Goal: Information Seeking & Learning: Learn about a topic

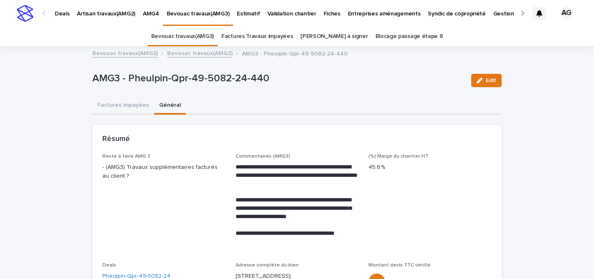
click at [62, 15] on p "Deals" at bounding box center [62, 9] width 15 height 18
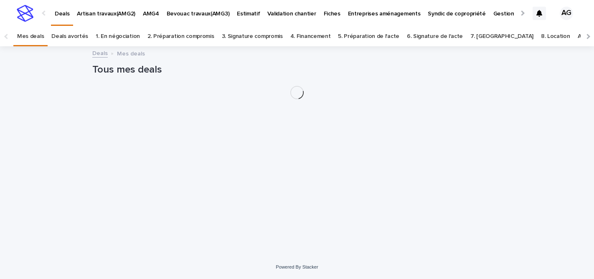
click at [208, 13] on p "Bevouac travaux(AMG3)" at bounding box center [198, 9] width 63 height 18
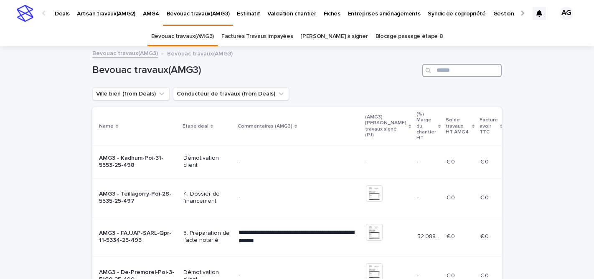
click at [446, 71] on input "Search" at bounding box center [461, 70] width 79 height 13
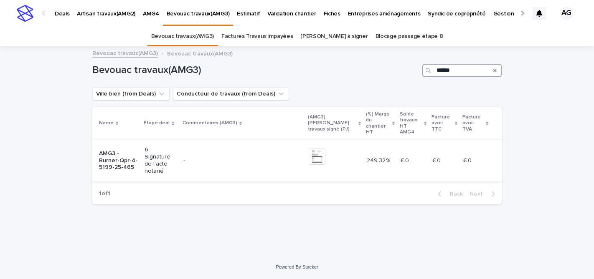
type input "******"
click at [127, 153] on p "AMG3 - Burner-Qpr-4-5199-25-465" at bounding box center [118, 160] width 39 height 21
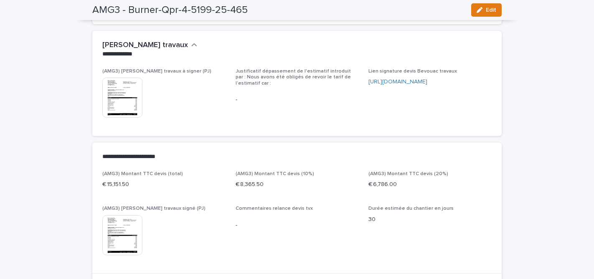
scroll to position [287, 0]
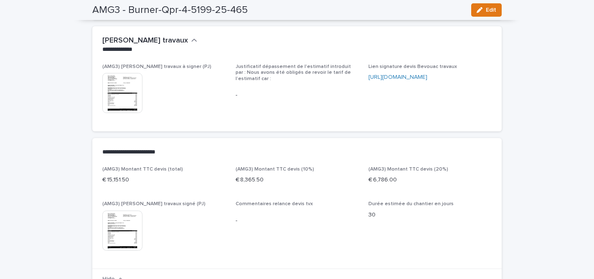
click at [125, 230] on img at bounding box center [122, 231] width 40 height 40
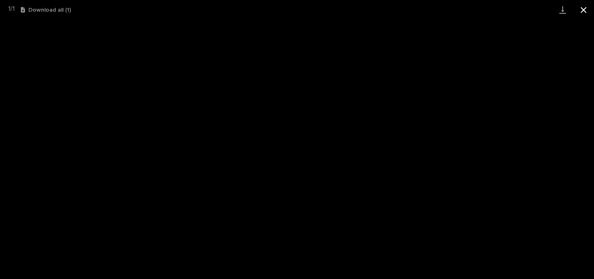
click at [583, 7] on button "Close gallery" at bounding box center [583, 10] width 21 height 20
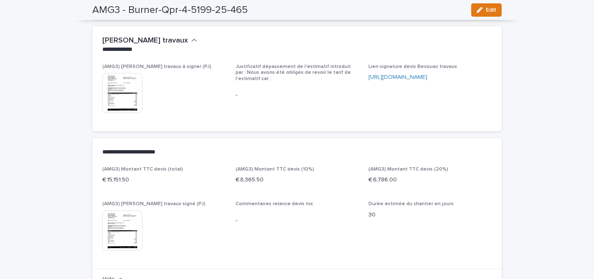
scroll to position [0, 0]
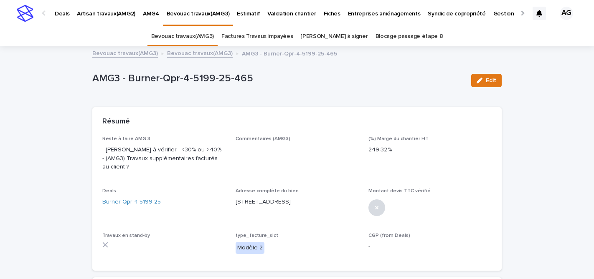
click at [68, 14] on p "Deals" at bounding box center [62, 9] width 15 height 18
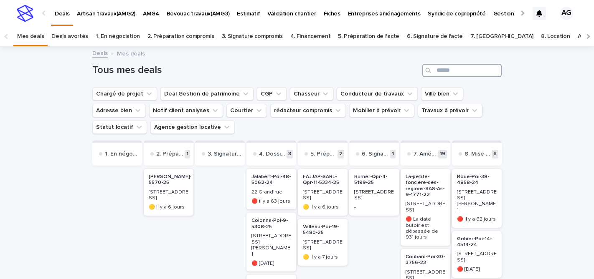
click at [447, 69] on input "Search" at bounding box center [461, 70] width 79 height 13
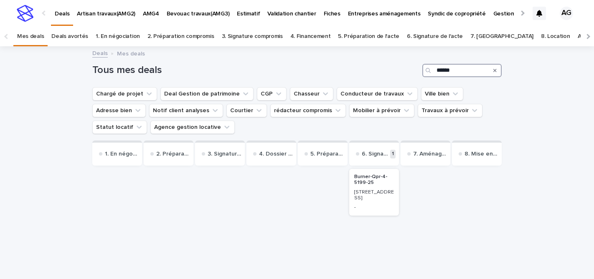
type input "******"
click at [381, 183] on p "Burner-Qpr-4-5199-25" at bounding box center [374, 180] width 40 height 12
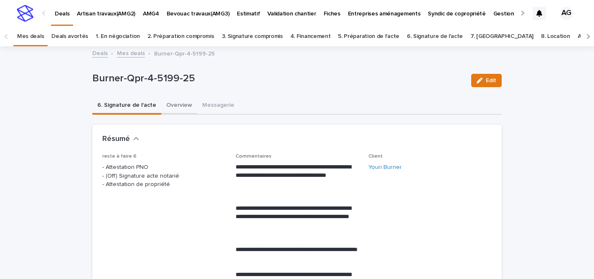
click at [169, 104] on button "Overview" at bounding box center [179, 106] width 36 height 18
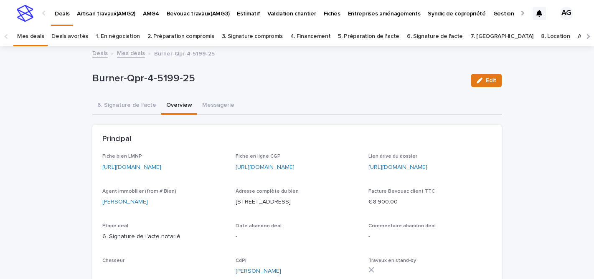
click at [161, 167] on link "[URL][DOMAIN_NAME]" at bounding box center [131, 168] width 59 height 6
click at [101, 54] on link "Deals" at bounding box center [99, 53] width 15 height 10
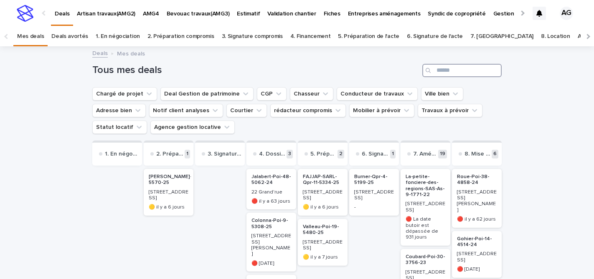
click at [453, 71] on input "Search" at bounding box center [461, 70] width 79 height 13
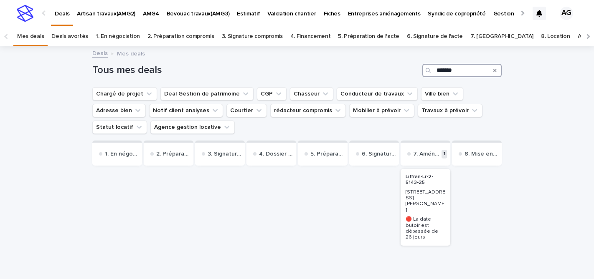
type input "*******"
click at [438, 191] on p "[STREET_ADDRESS][PERSON_NAME]" at bounding box center [425, 202] width 40 height 24
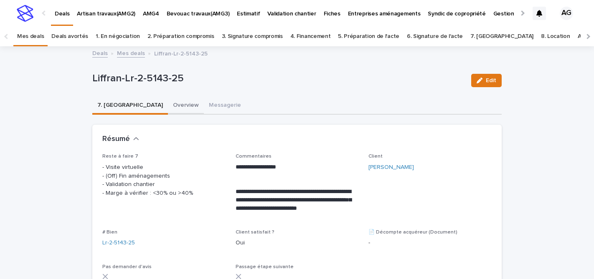
click at [168, 101] on button "Overview" at bounding box center [186, 106] width 36 height 18
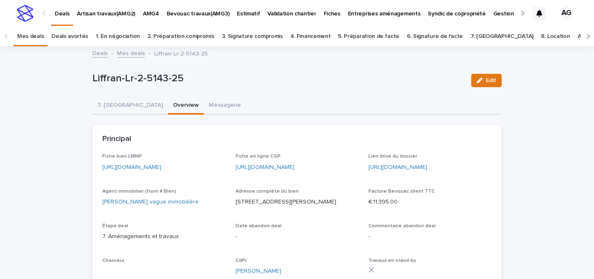
click at [138, 168] on link "[URL][DOMAIN_NAME]" at bounding box center [131, 168] width 59 height 6
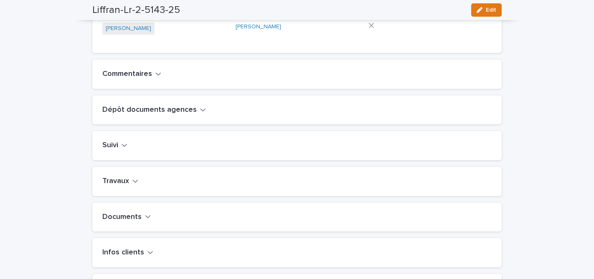
scroll to position [246, 0]
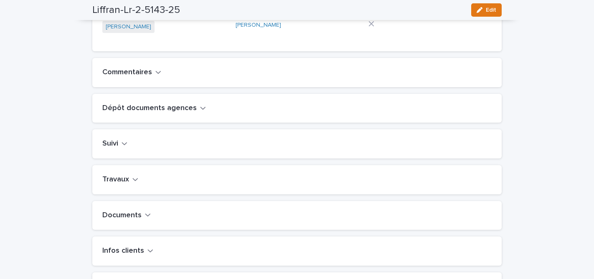
click at [126, 185] on h2 "Travaux" at bounding box center [115, 179] width 27 height 9
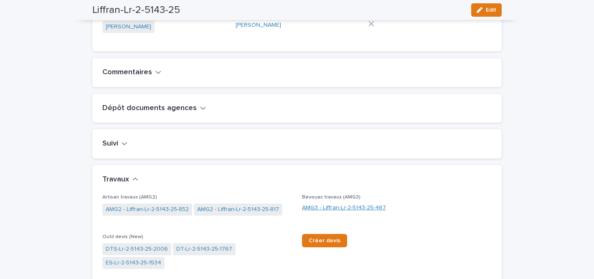
click at [350, 213] on link "AMG3 - Liffran-Lr-2-5143-25-467" at bounding box center [344, 208] width 84 height 9
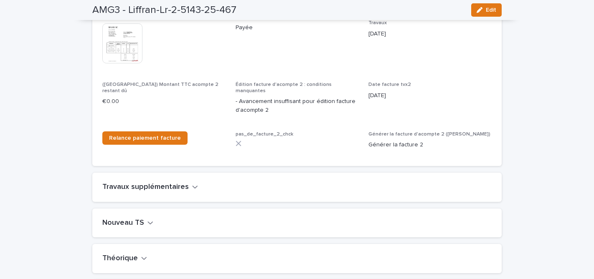
scroll to position [892, 0]
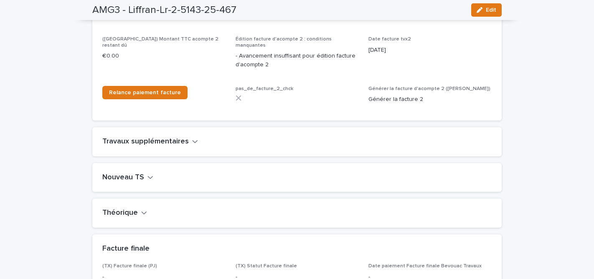
click at [134, 173] on h2 "Nouveau TS" at bounding box center [123, 177] width 42 height 9
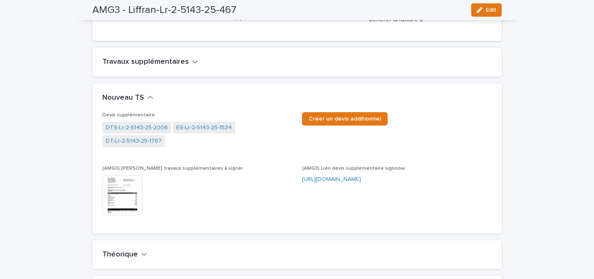
scroll to position [973, 0]
click at [123, 178] on img at bounding box center [122, 195] width 40 height 40
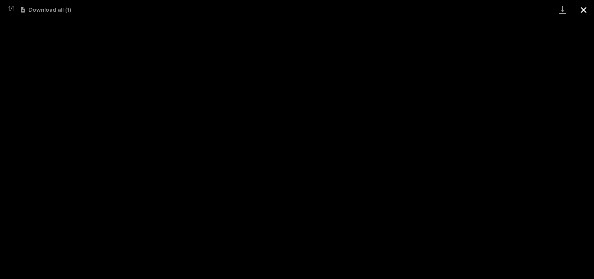
click at [584, 12] on button "Close gallery" at bounding box center [583, 10] width 21 height 20
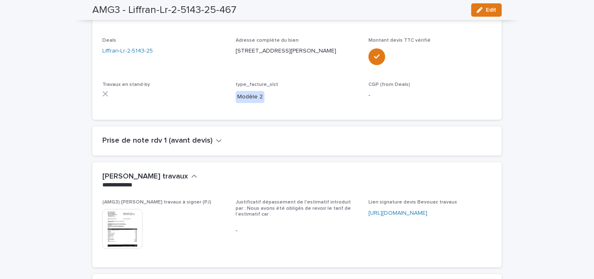
scroll to position [0, 0]
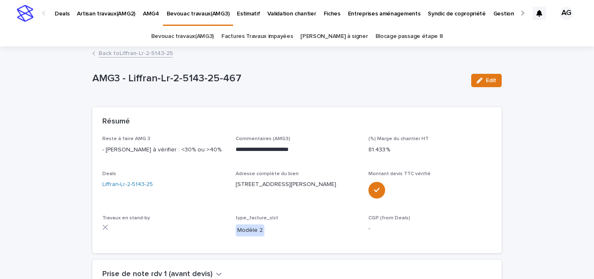
click at [61, 10] on p "Deals" at bounding box center [62, 9] width 15 height 18
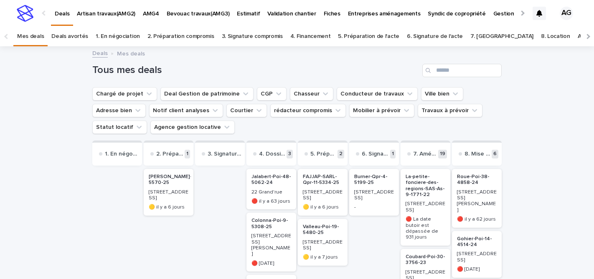
click at [324, 205] on p "🟡 il y a 6 jours" at bounding box center [323, 208] width 40 height 6
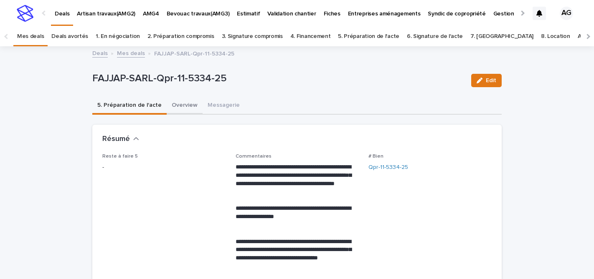
click at [177, 104] on button "Overview" at bounding box center [185, 106] width 36 height 18
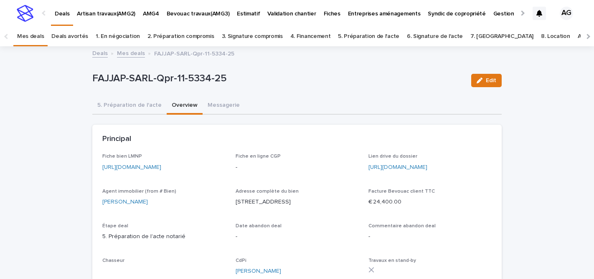
click at [142, 166] on link "[URL][DOMAIN_NAME]" at bounding box center [131, 168] width 59 height 6
click at [97, 52] on link "Deals" at bounding box center [99, 53] width 15 height 10
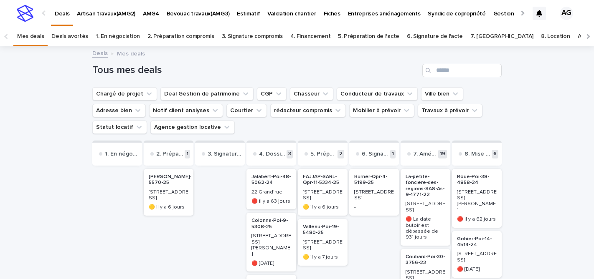
click at [188, 13] on p "Bevouac travaux(AMG3)" at bounding box center [198, 9] width 63 height 18
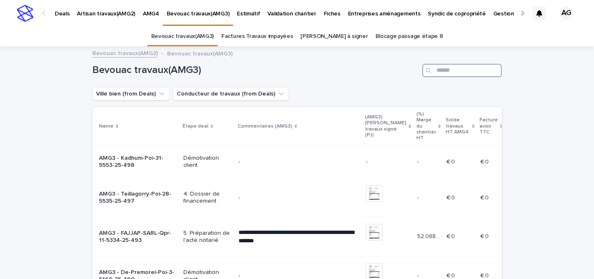
click at [446, 71] on input "Search" at bounding box center [461, 70] width 79 height 13
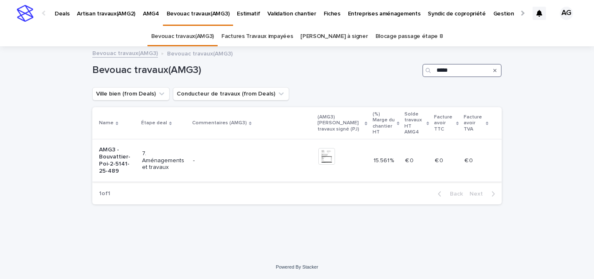
type input "*****"
click at [134, 157] on p "AMG3 - Bouvattier-Poi-2-5141-25-489" at bounding box center [117, 161] width 36 height 28
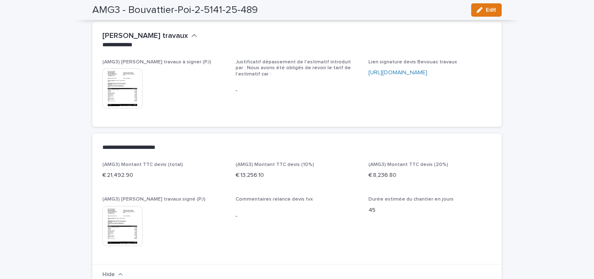
scroll to position [332, 0]
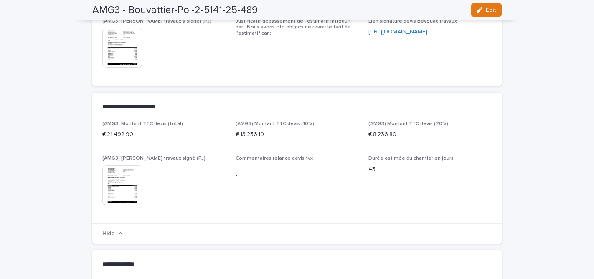
click at [127, 179] on img at bounding box center [122, 185] width 40 height 40
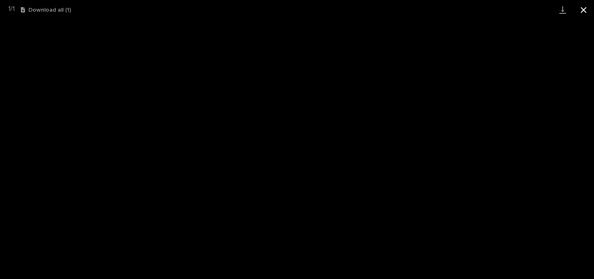
click at [585, 13] on button "Close gallery" at bounding box center [583, 10] width 21 height 20
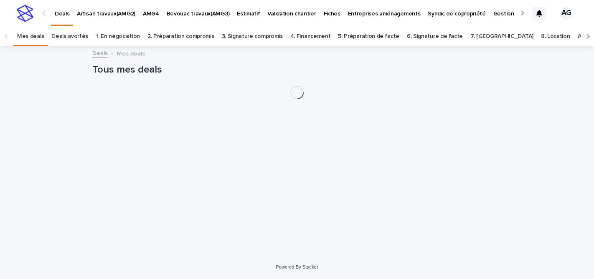
click at [148, 13] on p "AMG4" at bounding box center [151, 9] width 16 height 18
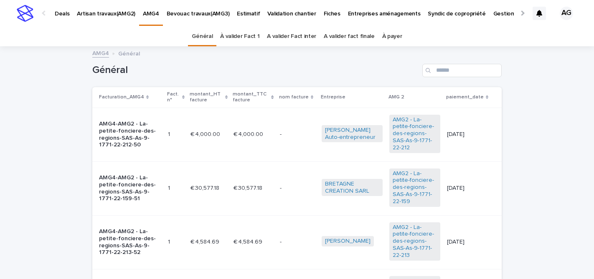
click at [242, 37] on link "À valider Fact 1" at bounding box center [239, 37] width 39 height 20
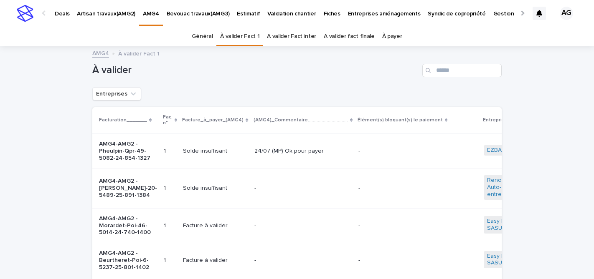
click at [91, 13] on p "Artisan travaux(AMG2)" at bounding box center [106, 9] width 58 height 18
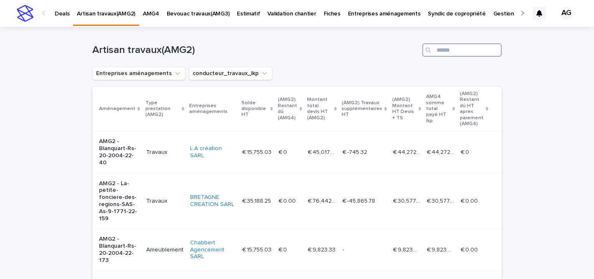
click at [453, 48] on input "Search" at bounding box center [461, 49] width 79 height 13
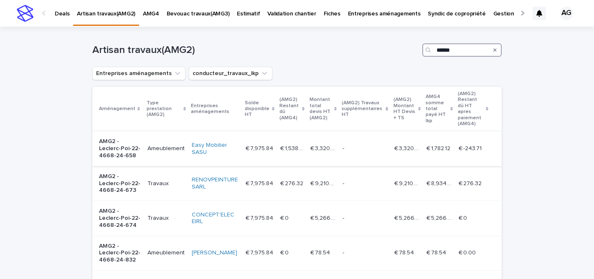
type input "******"
click at [115, 147] on p "AMG2 - Leclerc-Poi-22-4668-24-658" at bounding box center [120, 148] width 42 height 21
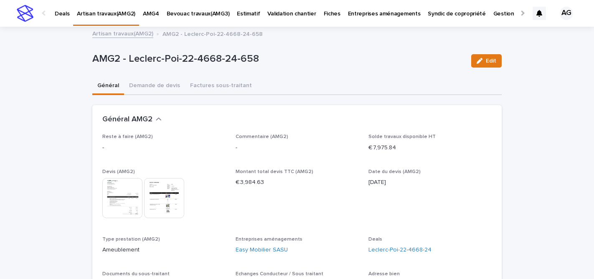
click at [148, 13] on p "AMG4" at bounding box center [151, 9] width 16 height 18
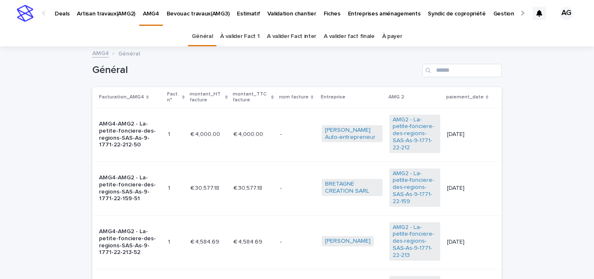
click at [185, 13] on p "Bevouac travaux(AMG3)" at bounding box center [198, 9] width 63 height 18
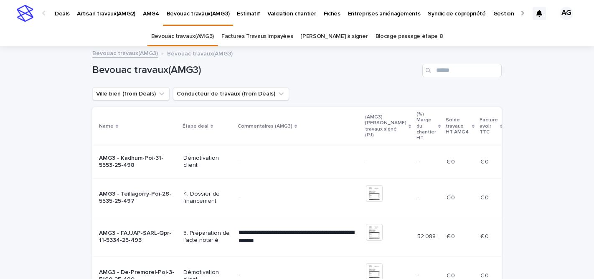
click at [261, 33] on link "Factures Travaux impayées" at bounding box center [256, 37] width 71 height 20
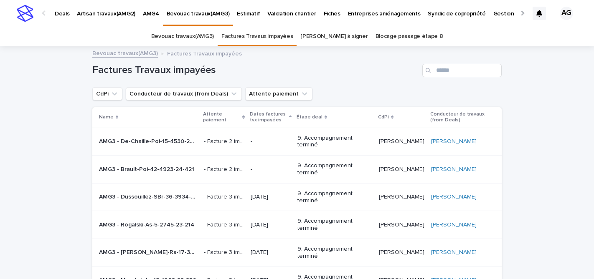
click at [410, 38] on link "Blocage passage étape 8" at bounding box center [409, 37] width 68 height 20
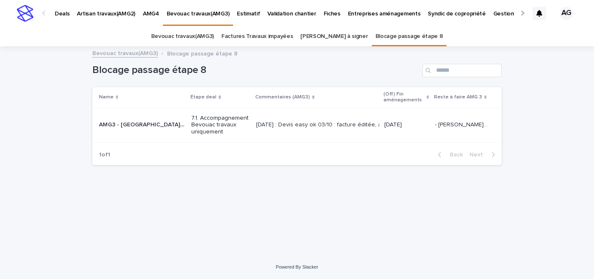
click at [112, 11] on p "Artisan travaux(AMG2)" at bounding box center [106, 9] width 58 height 18
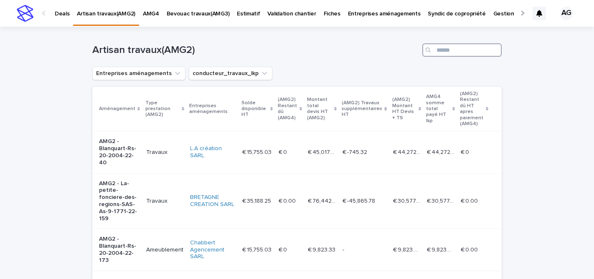
click at [462, 52] on input "Search" at bounding box center [461, 49] width 79 height 13
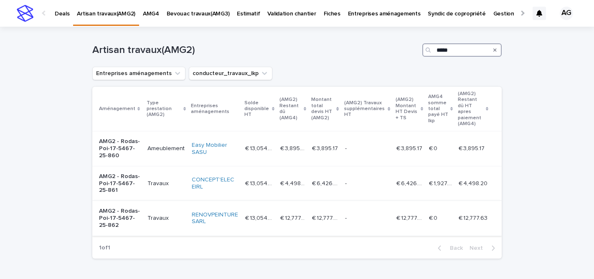
type input "*****"
click at [132, 212] on p "AMG2 - Rodas-Poi-17-5467-25-862" at bounding box center [120, 218] width 42 height 21
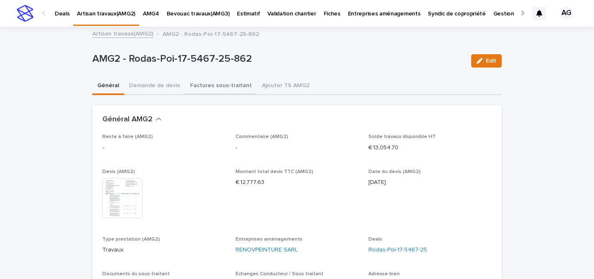
click at [226, 85] on button "Factures sous-traitant" at bounding box center [221, 87] width 72 height 18
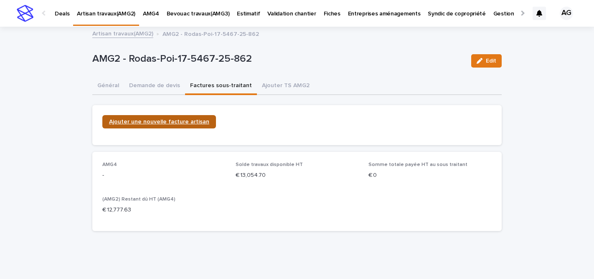
click at [177, 122] on span "Ajouter une nouvelle facture artisan" at bounding box center [159, 122] width 100 height 6
click at [134, 34] on link "Artisan travaux(AMG2)" at bounding box center [122, 33] width 61 height 10
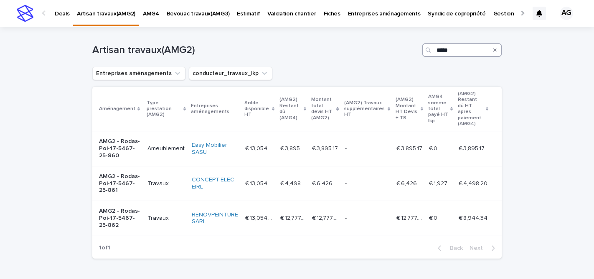
drag, startPoint x: 456, startPoint y: 48, endPoint x: 414, endPoint y: 50, distance: 41.8
click at [414, 50] on div "Artisan travaux(AMG2) *****" at bounding box center [296, 49] width 409 height 13
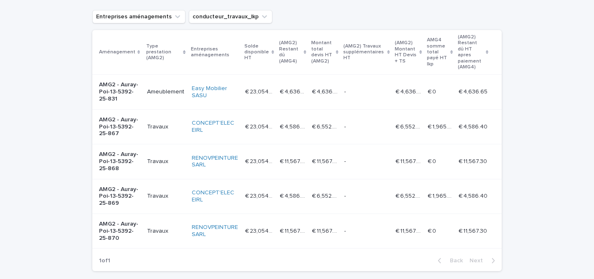
scroll to position [63, 0]
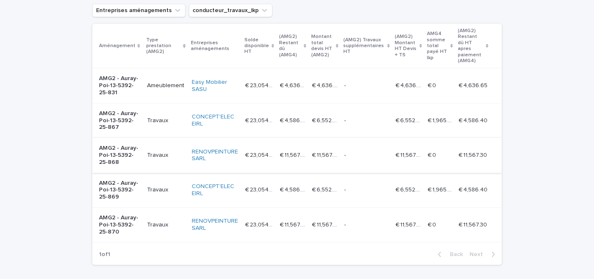
type input "*****"
click at [127, 145] on p "AMG2 - Auray-Poi-13-5392-25-868" at bounding box center [119, 155] width 41 height 21
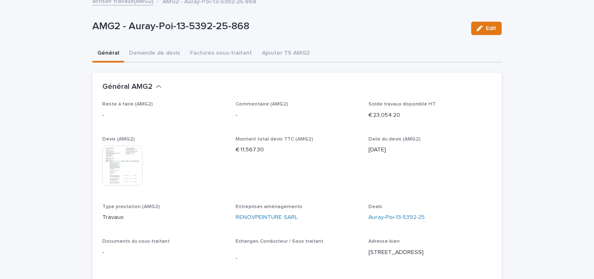
scroll to position [33, 0]
click at [119, 160] on img at bounding box center [122, 165] width 40 height 40
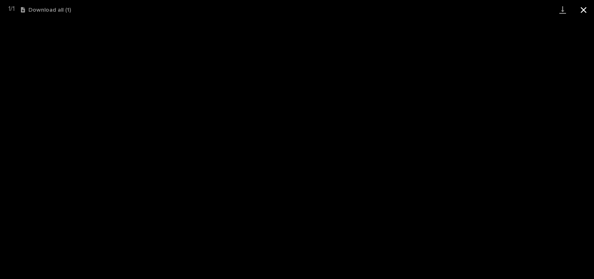
click at [585, 11] on button "Close gallery" at bounding box center [583, 10] width 21 height 20
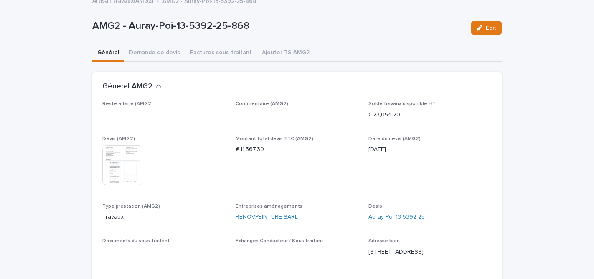
click at [135, 168] on img at bounding box center [122, 165] width 40 height 40
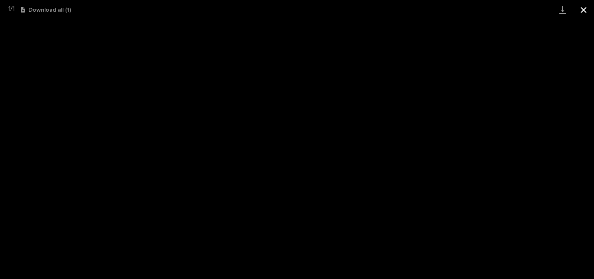
click at [584, 10] on button "Close gallery" at bounding box center [583, 10] width 21 height 20
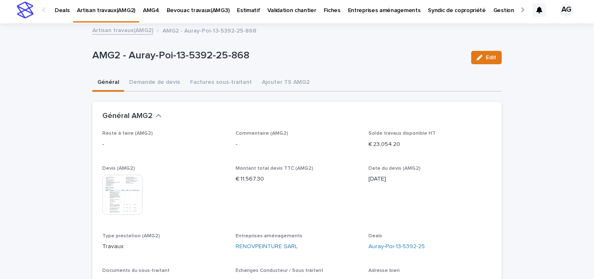
scroll to position [0, 0]
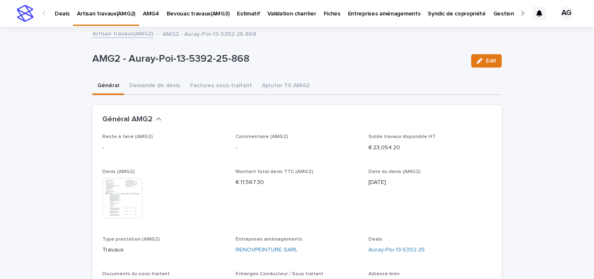
click at [183, 37] on p "AMG2 - Auray-Poi-13-5392-25-868" at bounding box center [209, 33] width 94 height 9
click at [117, 31] on link "Artisan travaux(AMG2)" at bounding box center [122, 33] width 61 height 10
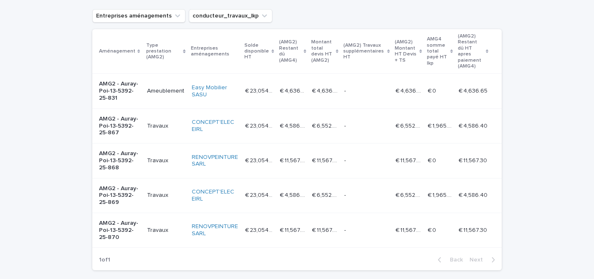
scroll to position [64, 0]
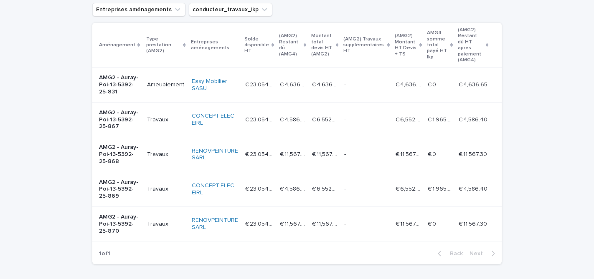
click at [131, 219] on p "AMG2 - Auray-Poi-13-5392-25-870" at bounding box center [119, 224] width 41 height 21
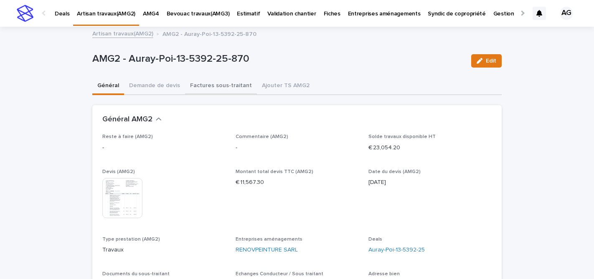
click at [226, 86] on button "Factures sous-traitant" at bounding box center [221, 87] width 72 height 18
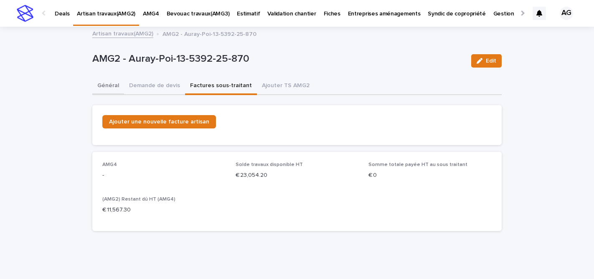
click at [112, 90] on button "Général" at bounding box center [108, 87] width 32 height 18
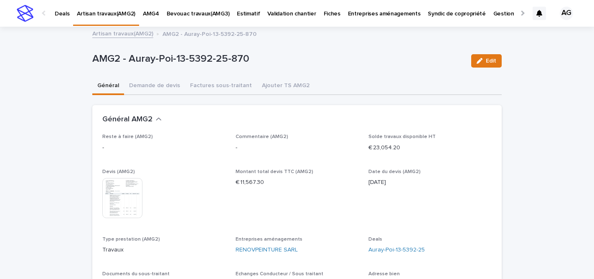
click at [125, 200] on img at bounding box center [122, 198] width 40 height 40
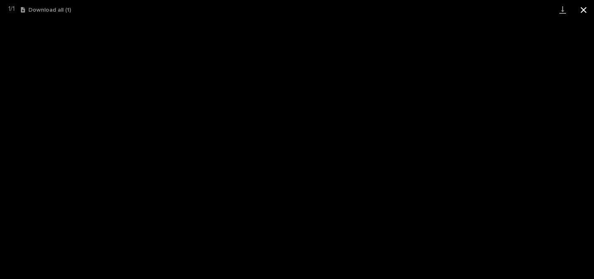
click at [584, 8] on button "Close gallery" at bounding box center [583, 10] width 21 height 20
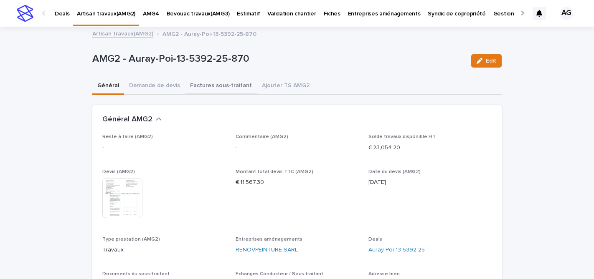
click at [207, 85] on button "Factures sous-traitant" at bounding box center [221, 87] width 72 height 18
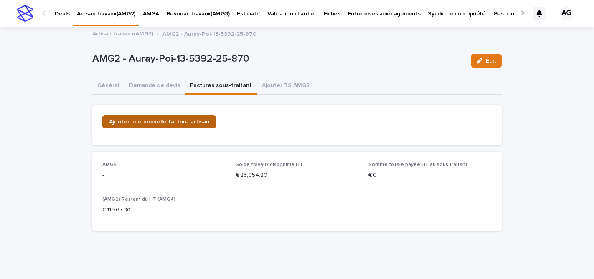
click at [163, 124] on span "Ajouter une nouvelle facture artisan" at bounding box center [159, 122] width 100 height 6
click at [139, 35] on link "Artisan travaux(AMG2)" at bounding box center [122, 33] width 61 height 10
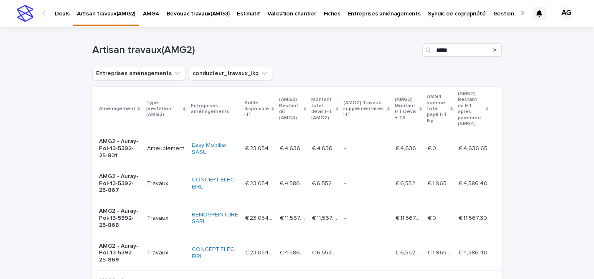
click at [125, 173] on p "AMG2 - Auray-Poi-13-5392-25-867" at bounding box center [119, 183] width 41 height 21
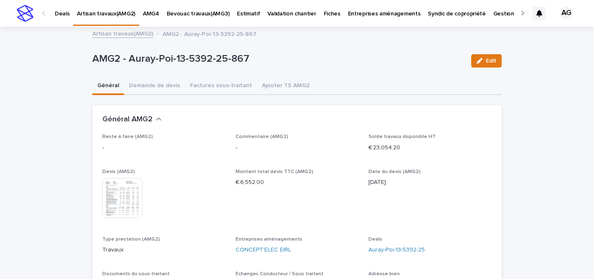
click at [129, 36] on link "Artisan travaux(AMG2)" at bounding box center [122, 33] width 61 height 10
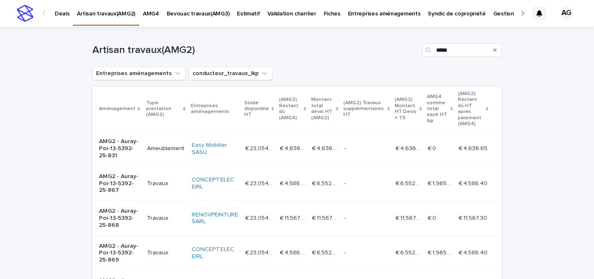
click at [114, 209] on p "AMG2 - Auray-Poi-13-5392-25-868" at bounding box center [119, 218] width 41 height 21
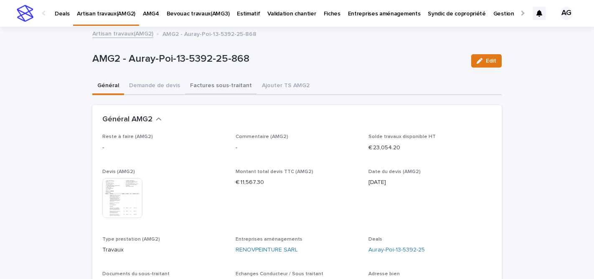
click at [206, 85] on button "Factures sous-traitant" at bounding box center [221, 87] width 72 height 18
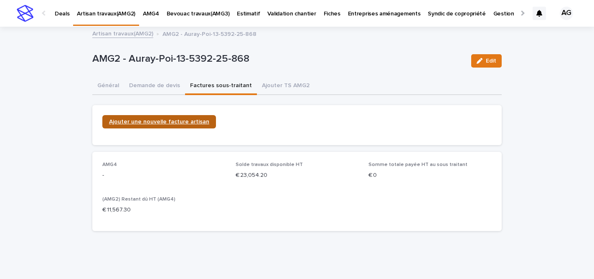
click at [162, 124] on span "Ajouter une nouvelle facture artisan" at bounding box center [159, 122] width 100 height 6
click at [124, 35] on link "Artisan travaux(AMG2)" at bounding box center [122, 33] width 61 height 10
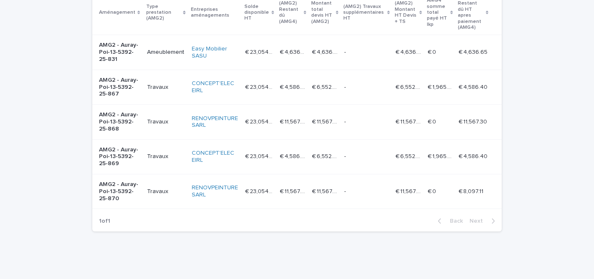
scroll to position [100, 0]
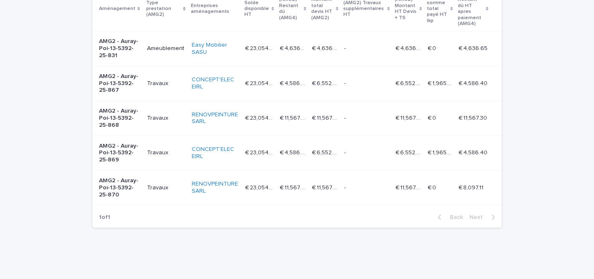
click at [127, 180] on p "AMG2 - Auray-Poi-13-5392-25-870" at bounding box center [119, 187] width 41 height 21
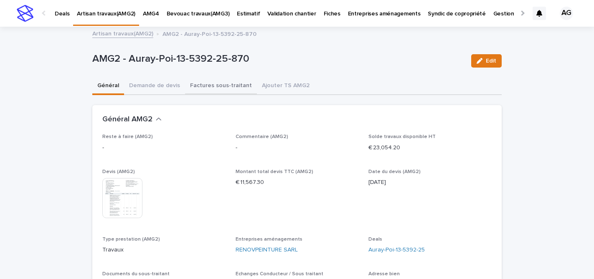
click at [224, 86] on button "Factures sous-traitant" at bounding box center [221, 87] width 72 height 18
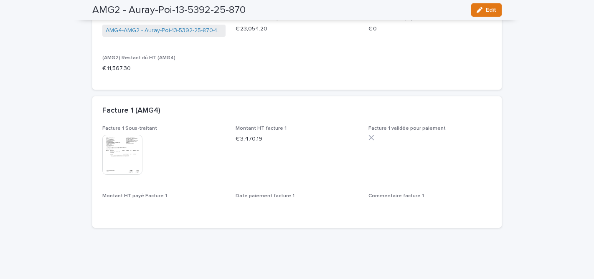
scroll to position [147, 0]
click at [123, 149] on img at bounding box center [122, 154] width 40 height 40
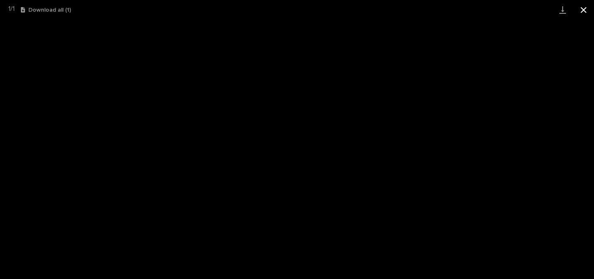
click at [582, 13] on button "Close gallery" at bounding box center [583, 10] width 21 height 20
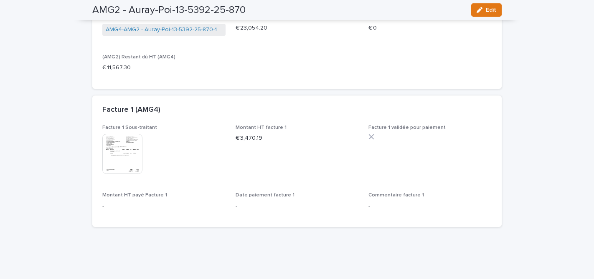
scroll to position [0, 0]
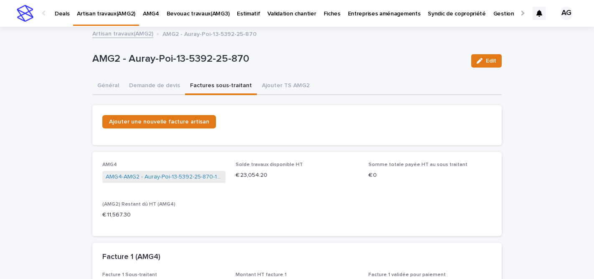
click at [128, 34] on link "Artisan travaux(AMG2)" at bounding box center [122, 33] width 61 height 10
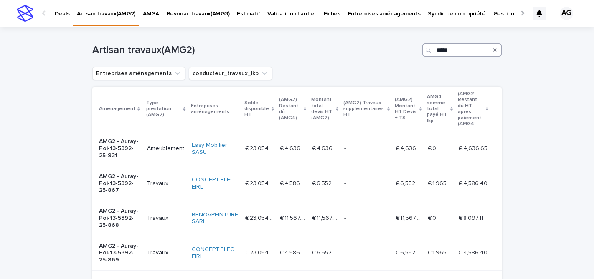
drag, startPoint x: 453, startPoint y: 55, endPoint x: 412, endPoint y: 50, distance: 41.6
click at [412, 50] on div "Artisan travaux(AMG2) *****" at bounding box center [296, 49] width 409 height 13
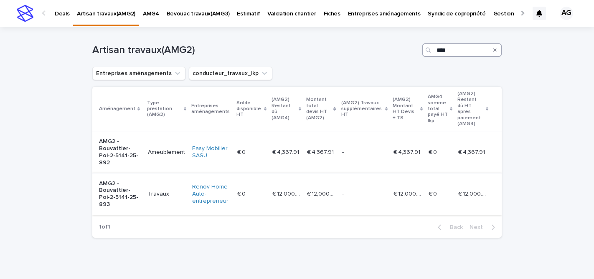
type input "****"
click at [123, 180] on p "AMG2 - Bouvattier-Poi-2-5141-25-893" at bounding box center [120, 194] width 42 height 28
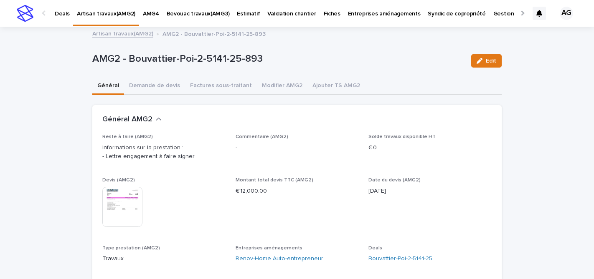
click at [120, 205] on img at bounding box center [122, 207] width 40 height 40
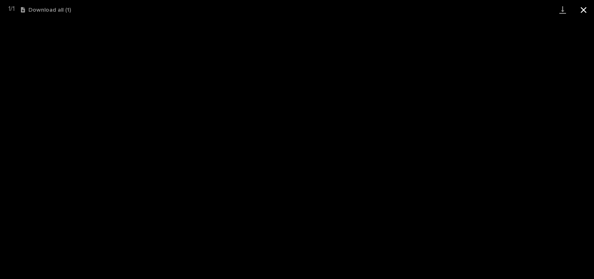
click at [584, 10] on button "Close gallery" at bounding box center [583, 10] width 21 height 20
